Goal: Find contact information: Find contact information

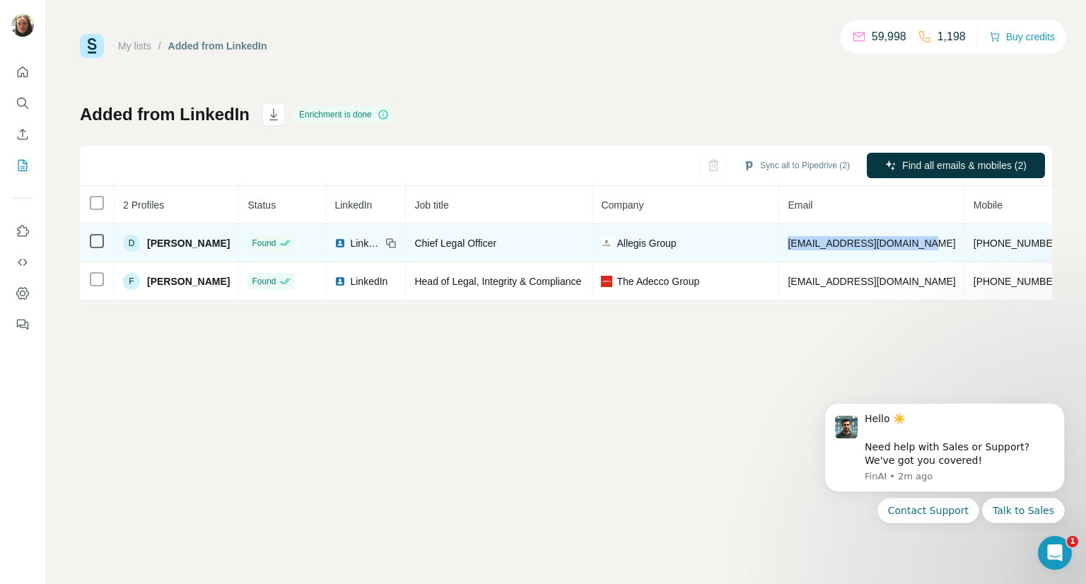
drag, startPoint x: 931, startPoint y: 245, endPoint x: 784, endPoint y: 235, distance: 147.4
click at [784, 235] on td "[EMAIL_ADDRESS][DOMAIN_NAME]" at bounding box center [871, 243] width 185 height 38
copy span "[EMAIL_ADDRESS][DOMAIN_NAME]"
drag, startPoint x: 962, startPoint y: 243, endPoint x: 1040, endPoint y: 234, distance: 79.0
click at [1040, 234] on td "[PHONE_NUMBER]" at bounding box center [1018, 243] width 107 height 38
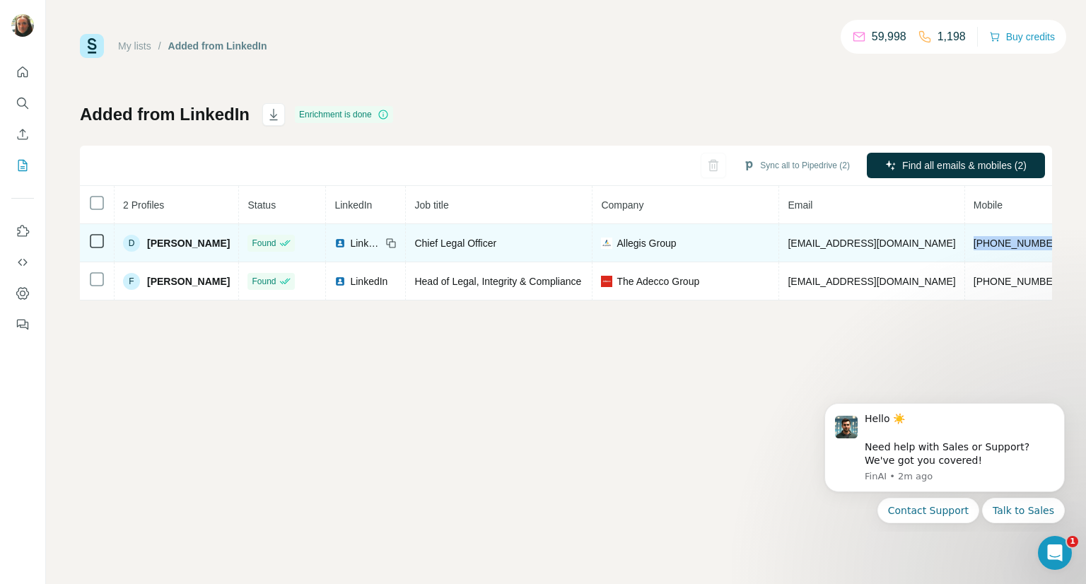
copy span "[PHONE_NUMBER]"
click at [385, 241] on icon at bounding box center [390, 243] width 11 height 11
drag, startPoint x: 513, startPoint y: 240, endPoint x: 399, endPoint y: 245, distance: 114.7
click at [399, 245] on tr "D [PERSON_NAME] Found LinkedIn Chief Legal Officer Allegis Group [EMAIL_ADDRESS…" at bounding box center [678, 243] width 1196 height 38
copy span "Chief Legal Officer"
